Goal: Check status: Check status

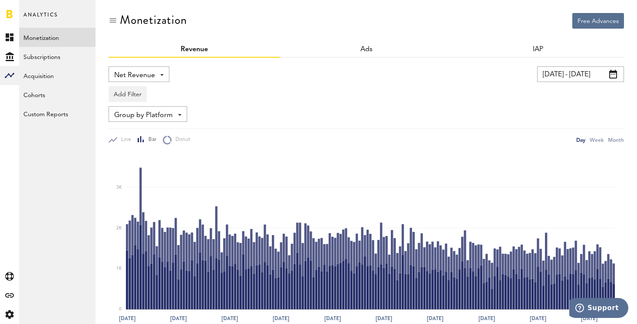
click at [551, 70] on input "[DATE] - [DATE]" at bounding box center [580, 74] width 87 height 16
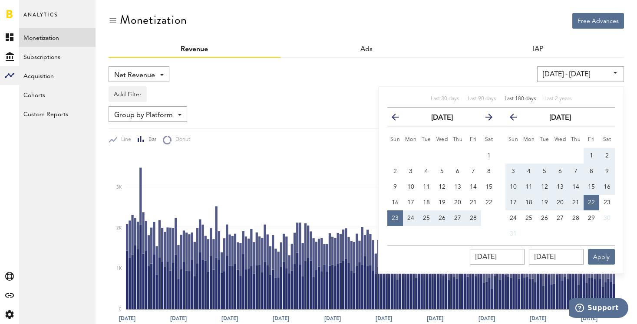
click at [528, 100] on span "Last 180 days" at bounding box center [520, 98] width 31 height 5
type input "[DATE] - [DATE]"
type input "[DATE]"
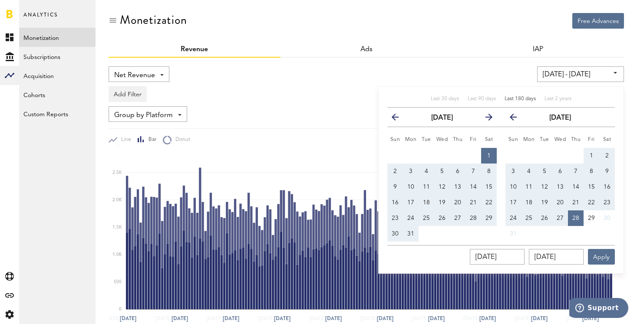
click at [606, 247] on div "[DATE] [DATE] Apply" at bounding box center [501, 255] width 228 height 20
click at [603, 261] on button "Apply" at bounding box center [601, 257] width 27 height 16
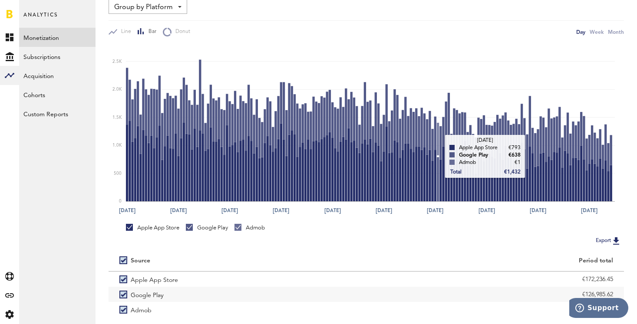
scroll to position [78, 0]
